Goal: Transaction & Acquisition: Download file/media

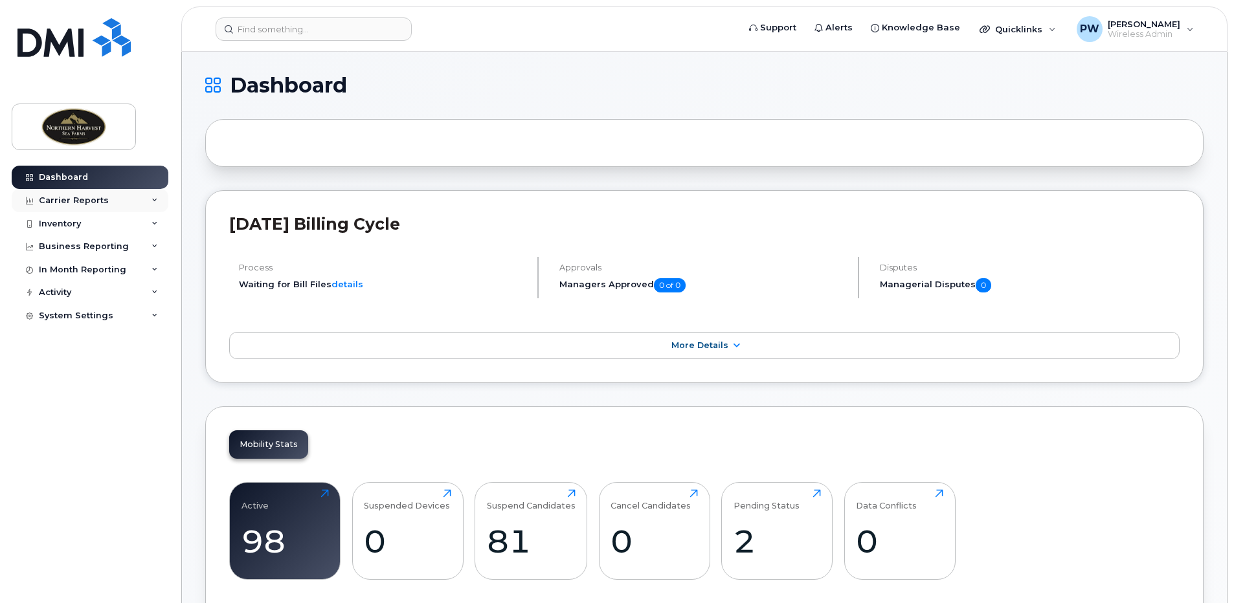
click at [156, 205] on div "Carrier Reports" at bounding box center [90, 200] width 157 height 23
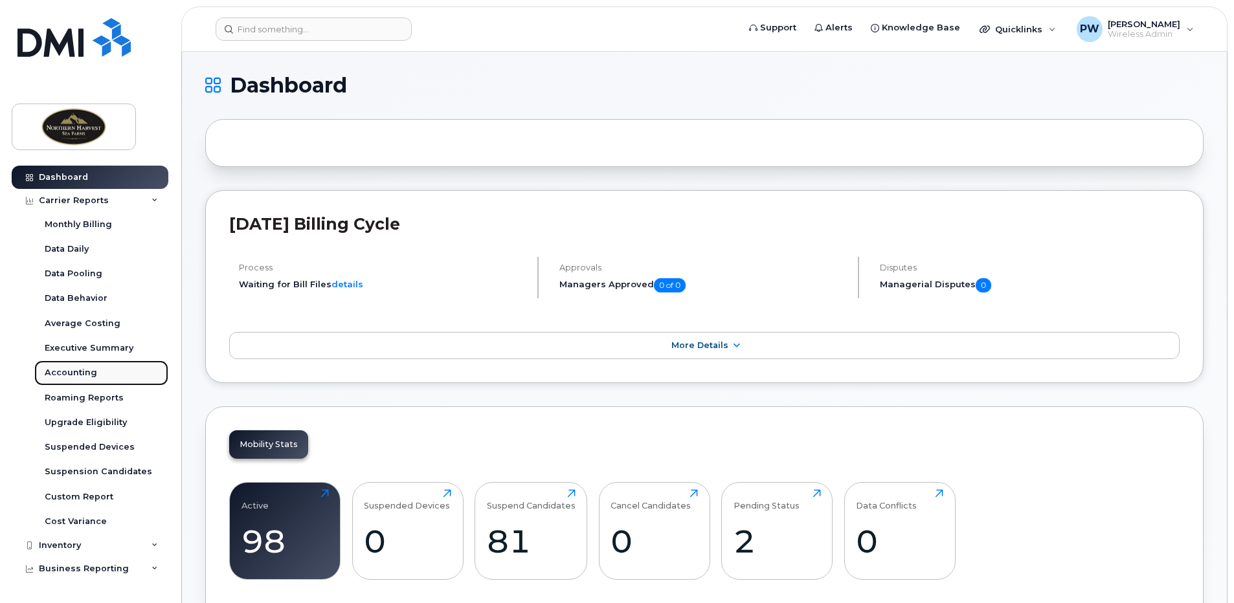
click at [65, 368] on div "Accounting" at bounding box center [71, 373] width 52 height 12
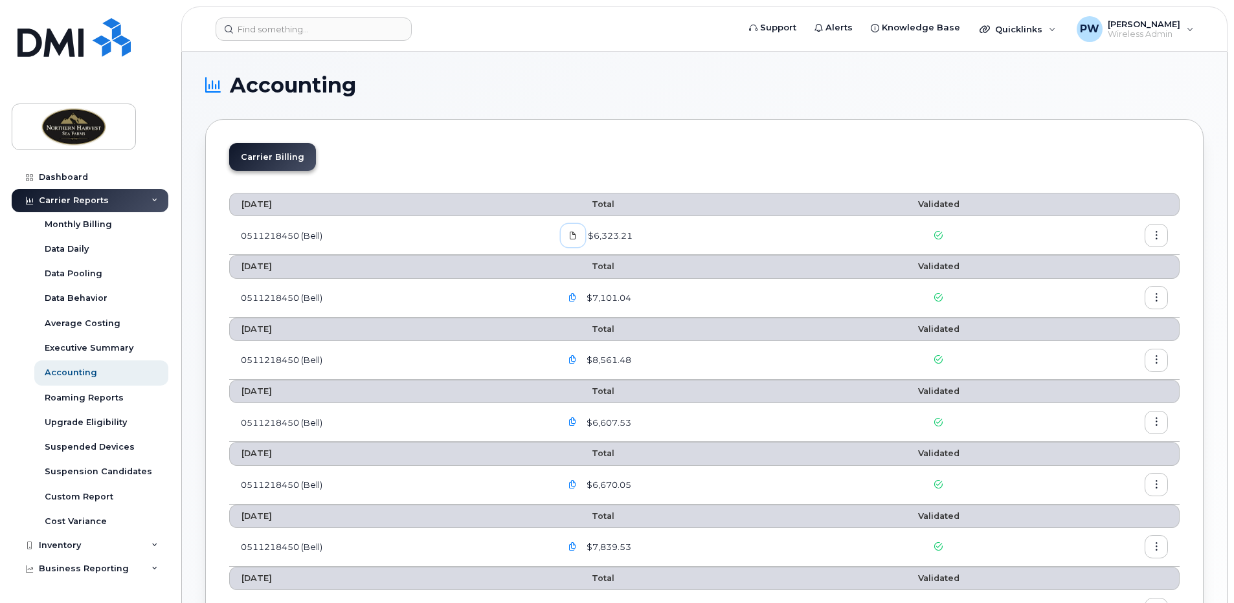
click at [575, 236] on icon at bounding box center [573, 236] width 8 height 8
click at [1152, 234] on icon "button" at bounding box center [1156, 236] width 8 height 8
click at [1099, 293] on span "Download" at bounding box center [1097, 288] width 50 height 12
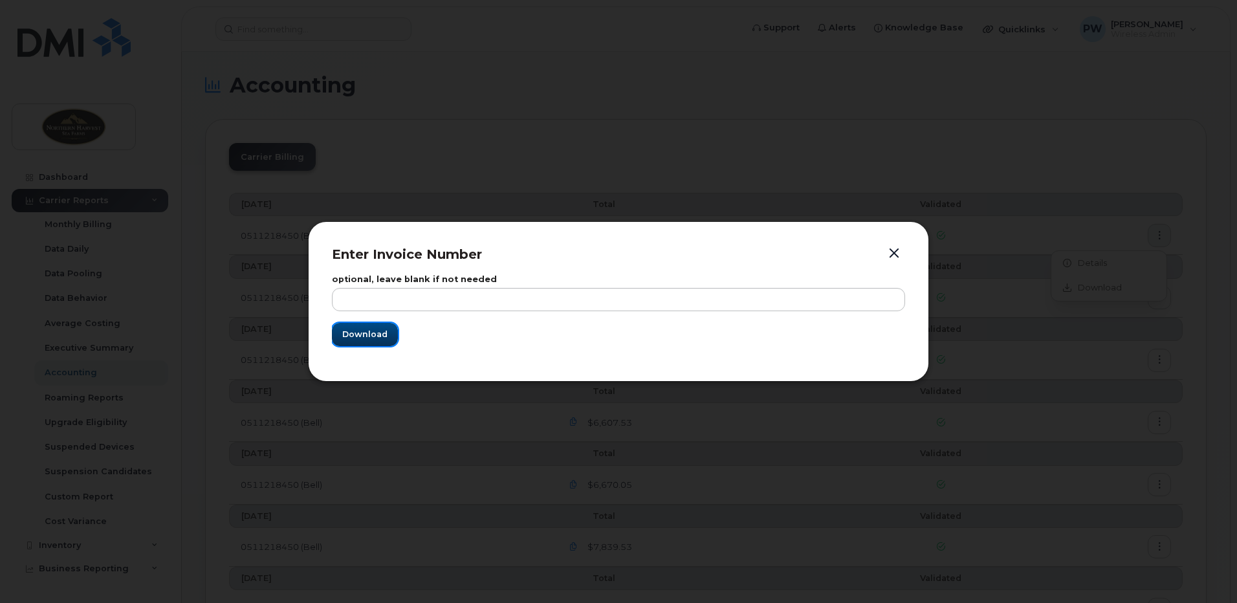
click at [374, 337] on span "Download" at bounding box center [364, 334] width 45 height 12
